Goal: Book appointment/travel/reservation

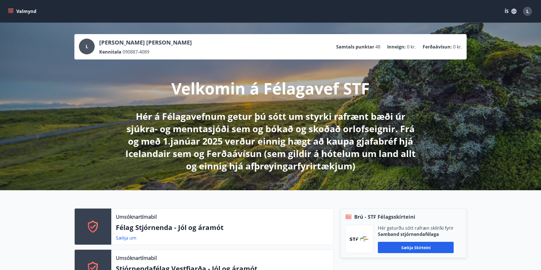
click at [14, 13] on button "Valmynd" at bounding box center [23, 11] width 32 height 10
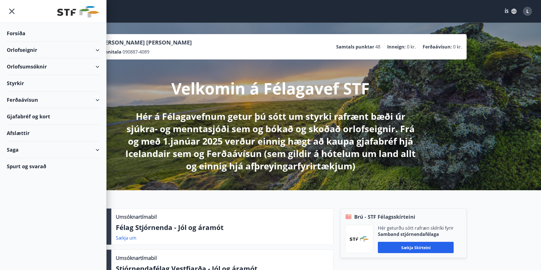
click at [32, 50] on div "Orlofseignir" at bounding box center [53, 50] width 93 height 17
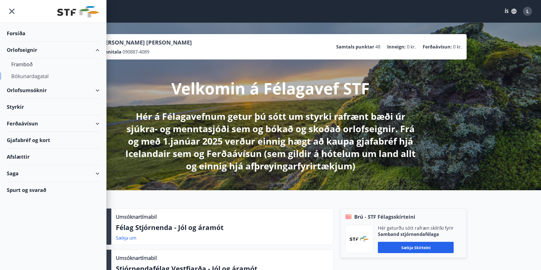
click at [29, 76] on div "Bókunardagatal" at bounding box center [53, 76] width 84 height 12
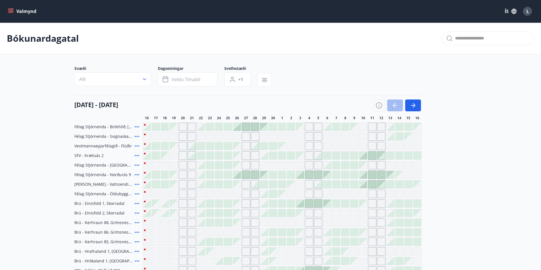
click at [135, 76] on button "Allt" at bounding box center [112, 79] width 77 height 14
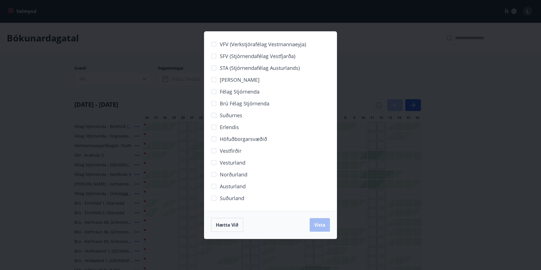
click at [144, 77] on div "VFV (Verkstjórafélag Vestmannaeyja) SFV (Stjórnendafélag Vestfjarða) STA (Stjór…" at bounding box center [270, 135] width 541 height 270
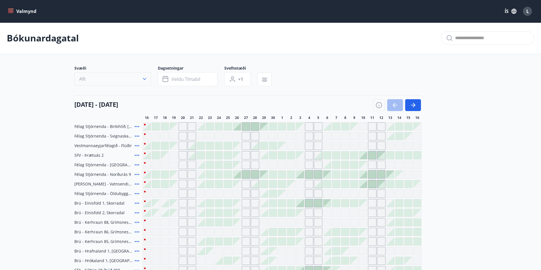
click at [144, 77] on icon "button" at bounding box center [145, 79] width 6 height 6
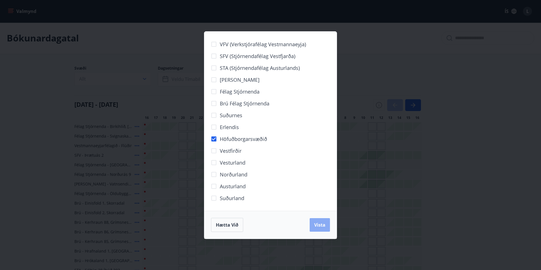
click at [326, 228] on button "Vista" at bounding box center [320, 225] width 20 height 14
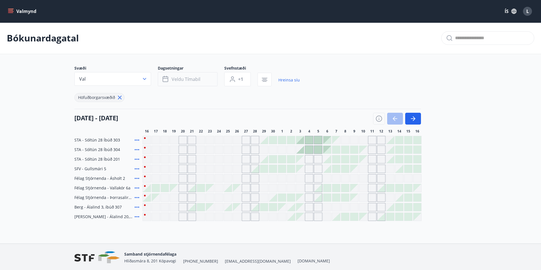
click at [196, 81] on span "Veldu tímabil" at bounding box center [186, 79] width 29 height 6
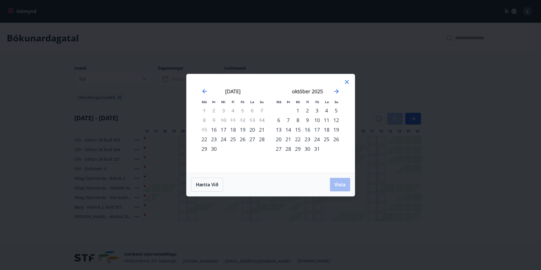
click at [318, 130] on div "17" at bounding box center [317, 130] width 10 height 10
click at [334, 130] on div "19" at bounding box center [337, 130] width 10 height 10
click at [339, 186] on span "Vista" at bounding box center [340, 185] width 11 height 6
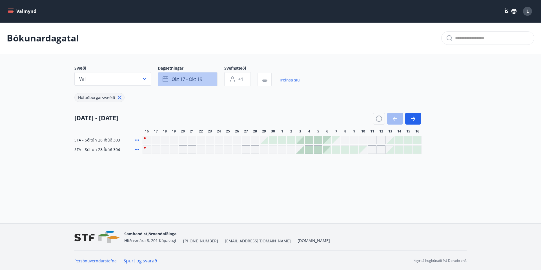
click at [185, 78] on span "okt 17 - okt 19" at bounding box center [187, 79] width 31 height 6
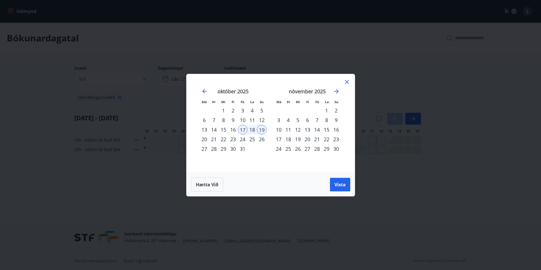
click at [302, 60] on div "Má Þr Mi Fi Fö La Su Má Þr Mi Fi Fö La Su [DATE] 1 2 3 4 5 6 7 8 9 10 11 12 13 …" at bounding box center [270, 135] width 541 height 270
click at [347, 82] on icon at bounding box center [347, 82] width 4 height 4
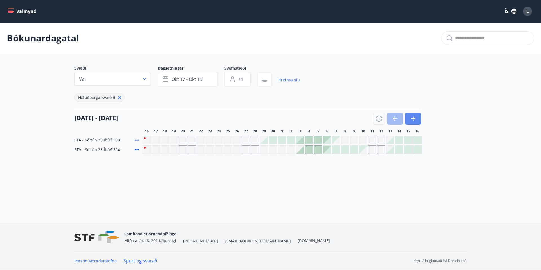
click at [416, 120] on icon "button" at bounding box center [413, 118] width 7 height 7
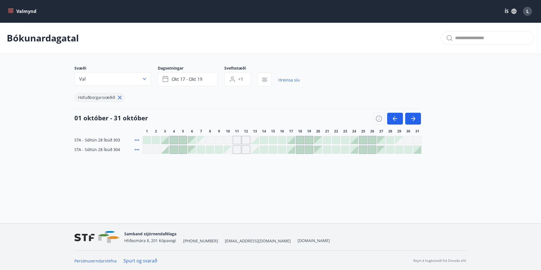
click at [299, 142] on div at bounding box center [300, 140] width 8 height 8
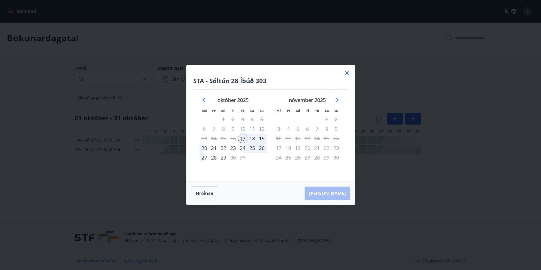
click at [263, 139] on div "19" at bounding box center [262, 139] width 10 height 10
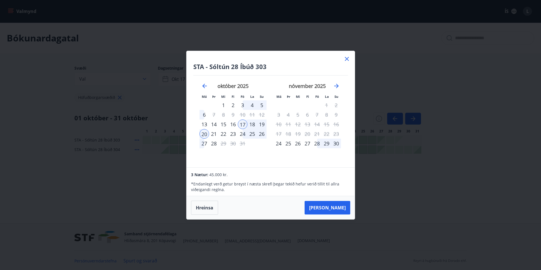
click at [205, 134] on div "20" at bounding box center [205, 134] width 10 height 10
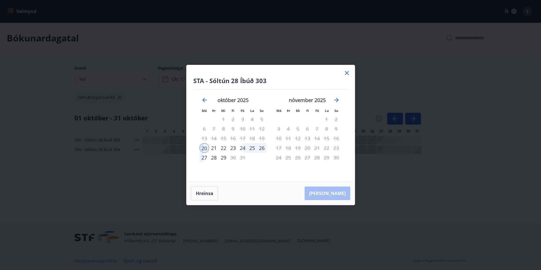
click at [347, 74] on icon at bounding box center [347, 73] width 7 height 7
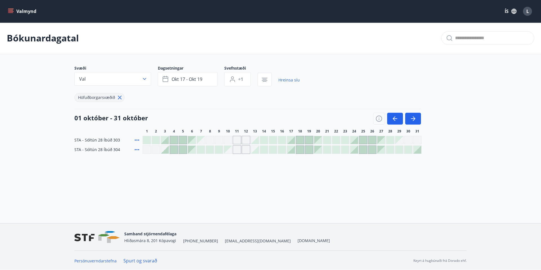
click at [292, 151] on div at bounding box center [291, 150] width 8 height 8
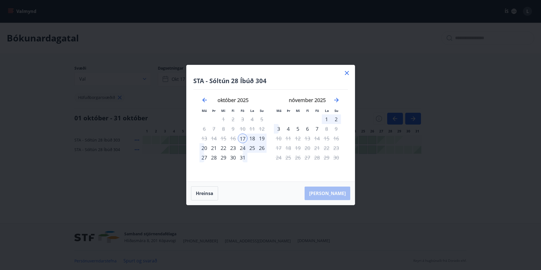
click at [203, 147] on div "20" at bounding box center [205, 148] width 10 height 10
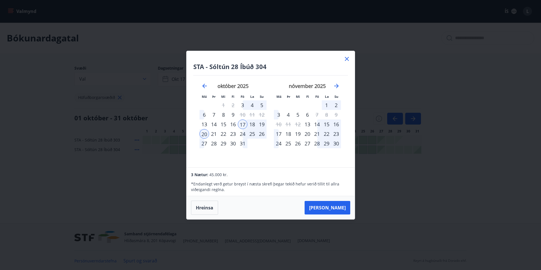
click at [346, 61] on icon at bounding box center [347, 59] width 7 height 7
